Goal: Task Accomplishment & Management: Manage account settings

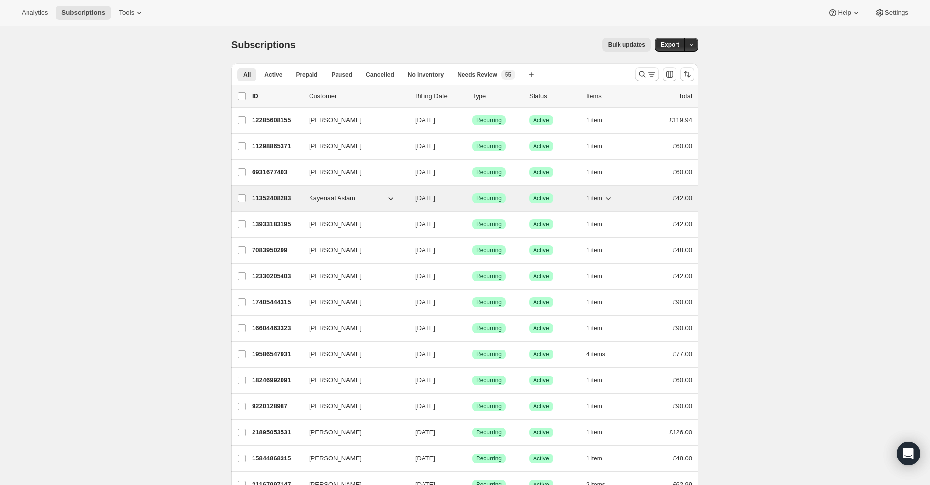
click at [277, 196] on p "11352408283" at bounding box center [276, 199] width 49 height 10
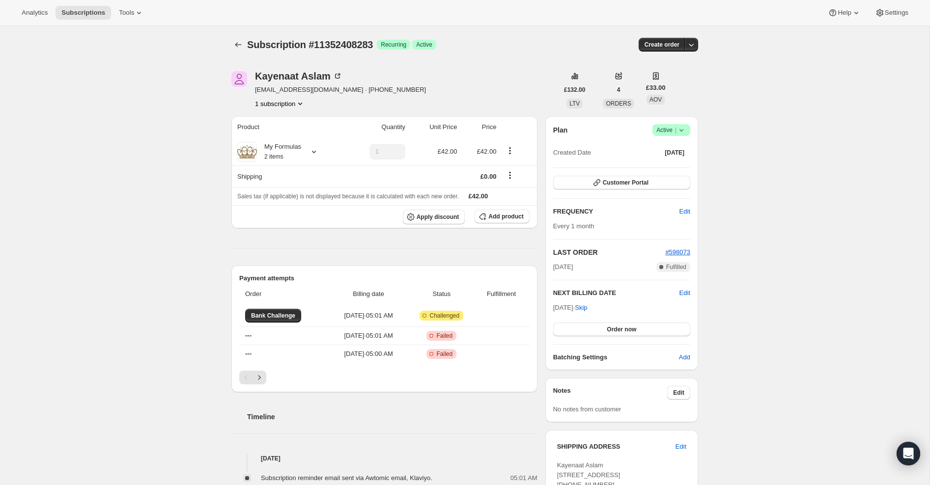
click at [684, 132] on icon at bounding box center [682, 130] width 10 height 10
click at [691, 44] on icon "button" at bounding box center [691, 45] width 10 height 10
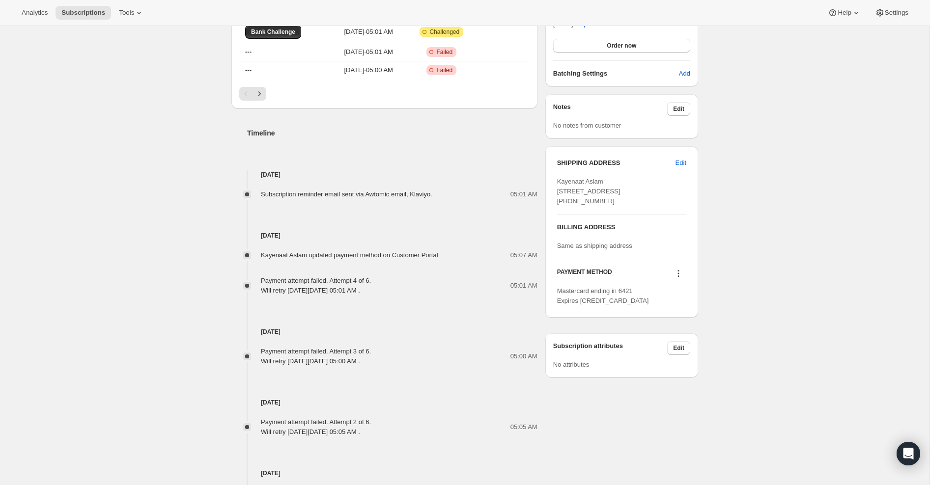
scroll to position [286, 0]
click at [679, 276] on icon at bounding box center [679, 271] width 10 height 10
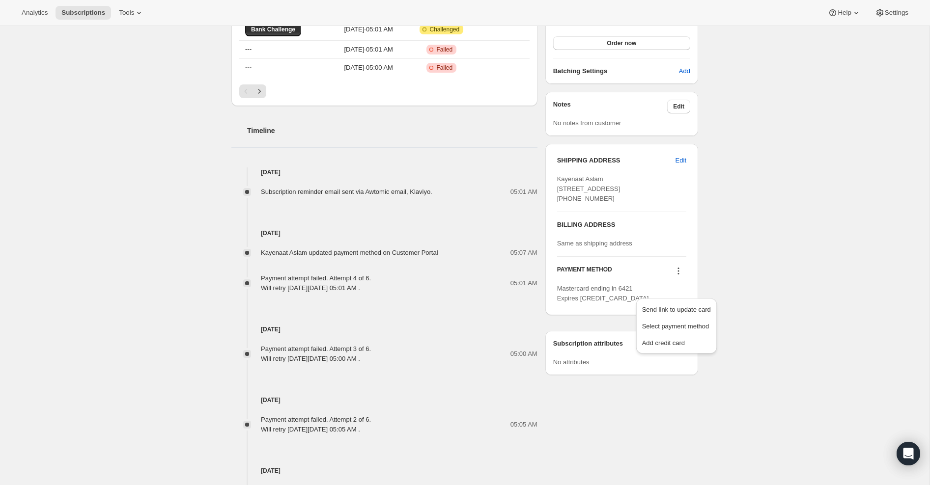
click at [679, 276] on icon at bounding box center [679, 271] width 10 height 10
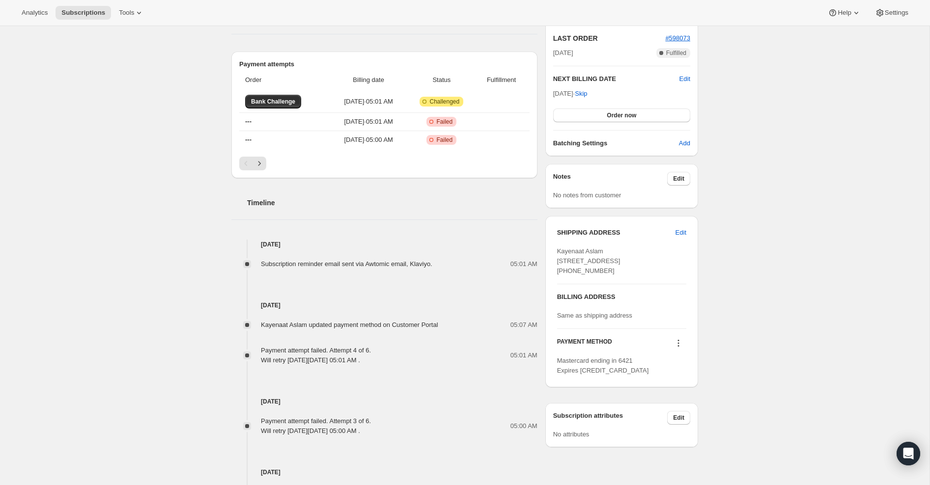
scroll to position [214, 0]
click at [680, 179] on span "Edit" at bounding box center [678, 179] width 11 height 8
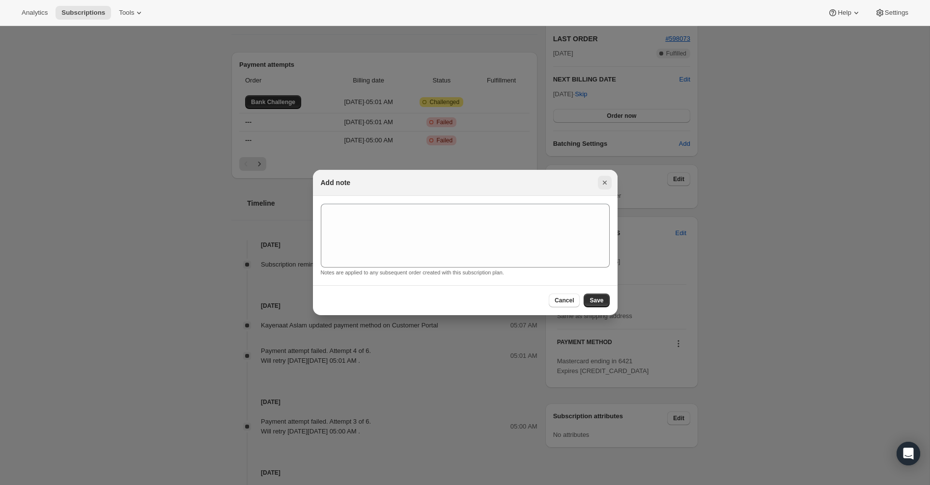
click at [607, 179] on icon "Close" at bounding box center [605, 183] width 10 height 10
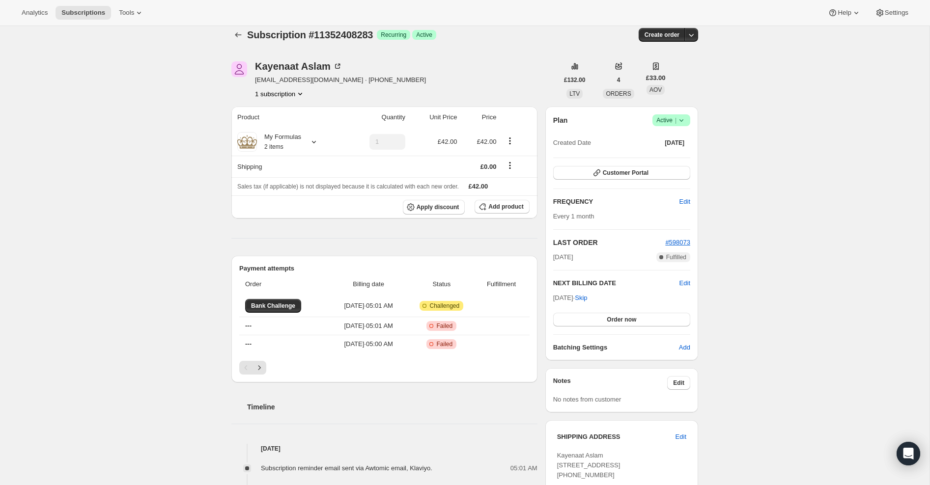
scroll to position [11, 0]
click at [686, 285] on span "Edit" at bounding box center [685, 283] width 11 height 10
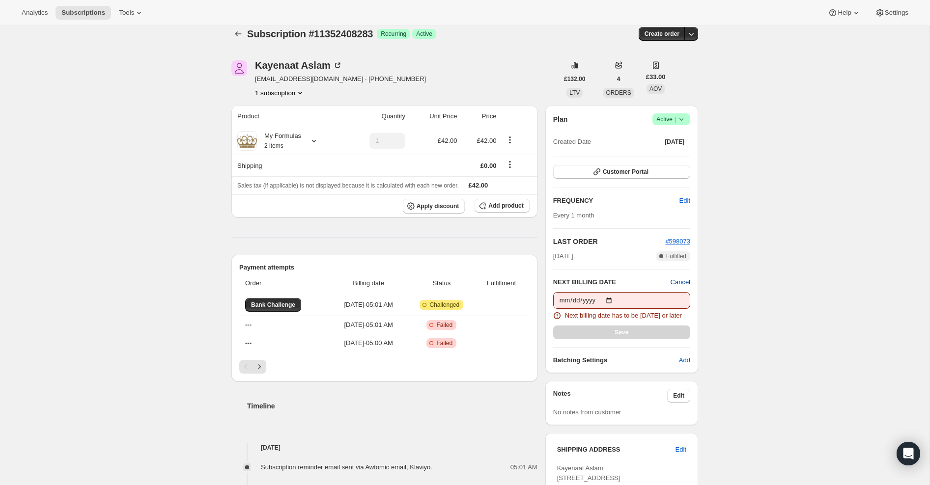
click at [684, 281] on span "Cancel" at bounding box center [681, 283] width 20 height 10
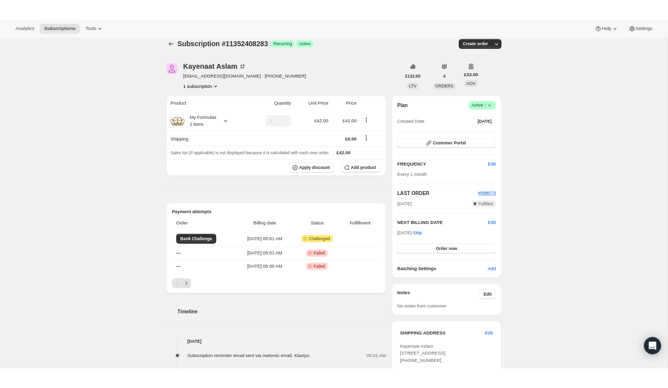
scroll to position [24, 0]
